Goal: Information Seeking & Learning: Find contact information

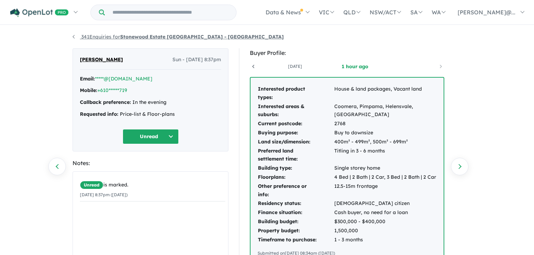
click at [82, 38] on link "341 Enquiries for [GEOGRAPHIC_DATA] [GEOGRAPHIC_DATA] - [GEOGRAPHIC_DATA]" at bounding box center [177, 37] width 211 height 6
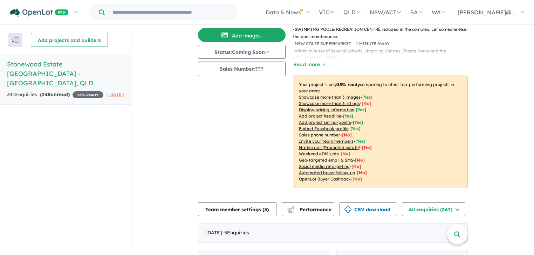
scroll to position [140, 0]
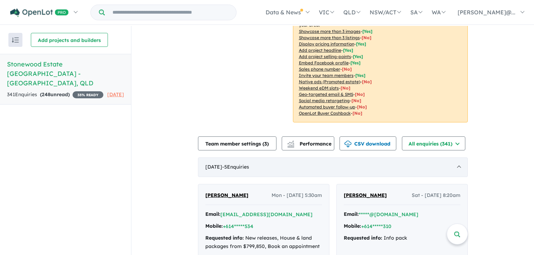
click at [454, 158] on div "[DATE] - 5 Enquir ies ( 0 unread)" at bounding box center [333, 168] width 270 height 20
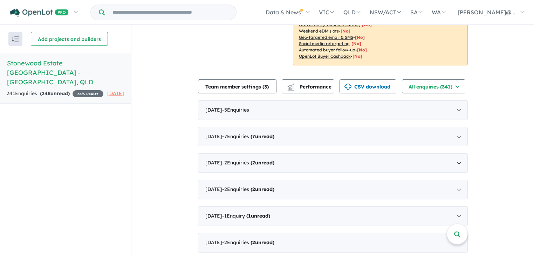
scroll to position [0, 0]
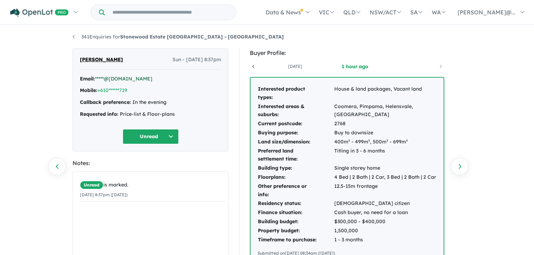
click at [117, 80] on link "*****@[DOMAIN_NAME]" at bounding box center [123, 79] width 57 height 6
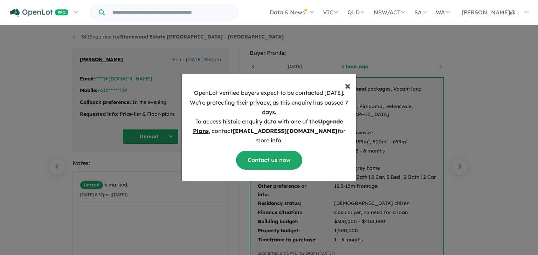
click at [347, 87] on span "×" at bounding box center [348, 85] width 6 height 14
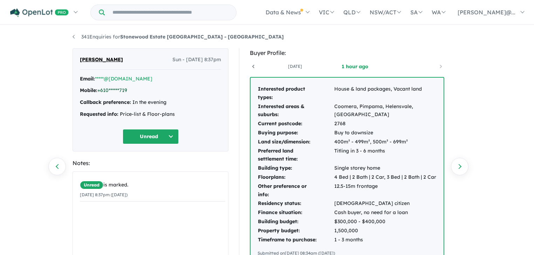
click at [123, 90] on link "+610******719" at bounding box center [112, 90] width 30 height 6
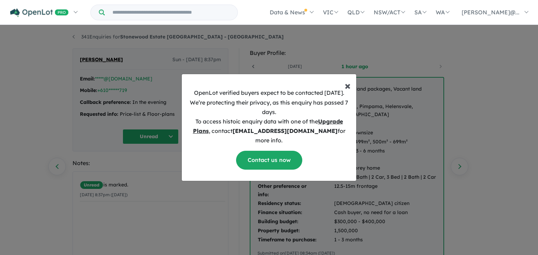
click at [350, 90] on span "×" at bounding box center [348, 85] width 6 height 14
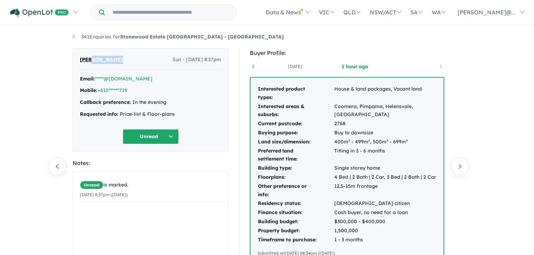
drag, startPoint x: 114, startPoint y: 59, endPoint x: 92, endPoint y: 58, distance: 21.7
click at [92, 58] on div "Poh Rodrigues Sun - 17/09/2023, 8:37pm" at bounding box center [150, 63] width 141 height 14
copy span "Rodrigues"
